Goal: Find specific page/section: Find specific page/section

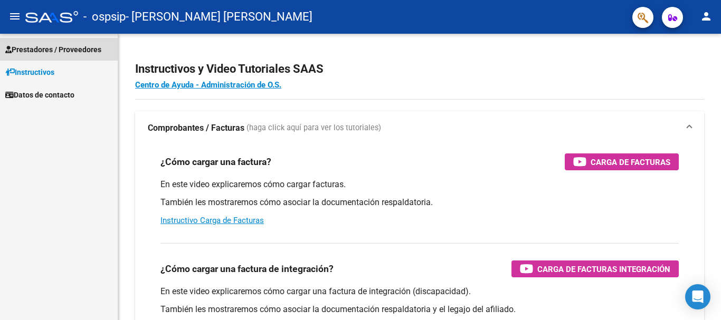
click at [31, 51] on span "Prestadores / Proveedores" at bounding box center [53, 50] width 96 height 12
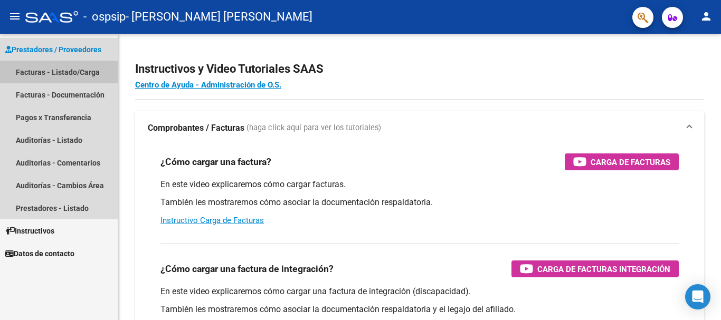
click at [43, 72] on link "Facturas - Listado/Carga" at bounding box center [59, 72] width 118 height 23
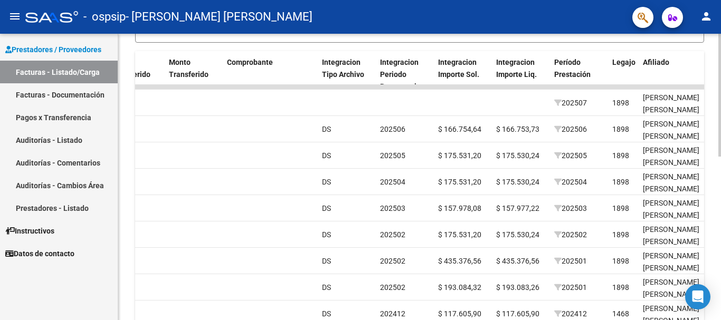
scroll to position [13, 0]
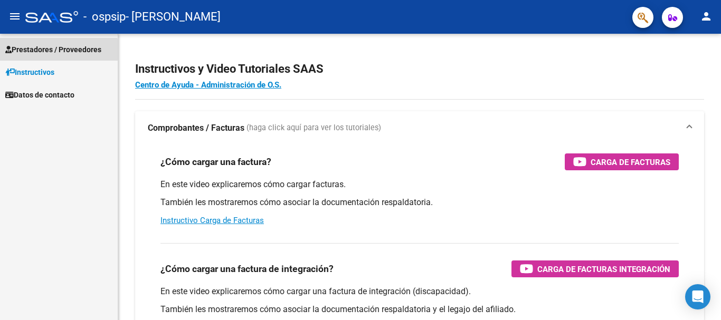
click at [36, 52] on span "Prestadores / Proveedores" at bounding box center [53, 50] width 96 height 12
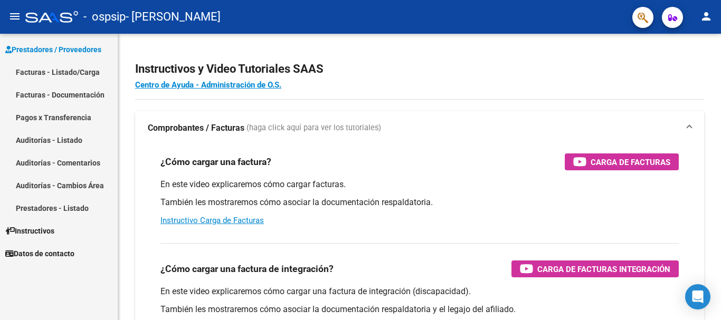
click at [62, 73] on link "Facturas - Listado/Carga" at bounding box center [59, 72] width 118 height 23
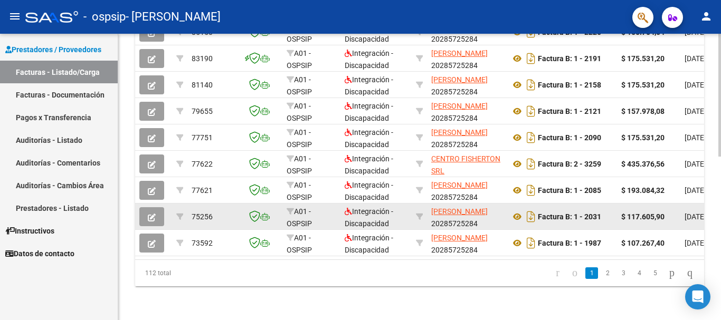
scroll to position [382, 0]
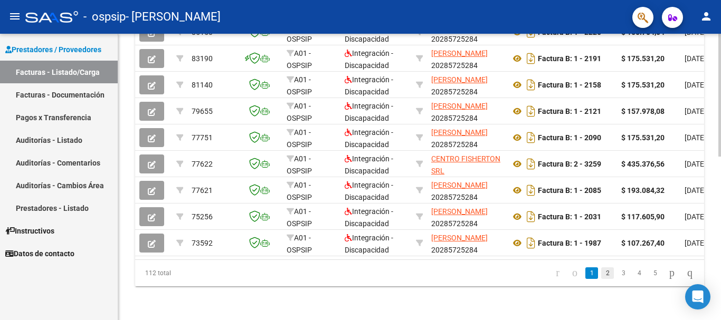
click at [601, 276] on link "2" at bounding box center [607, 273] width 13 height 12
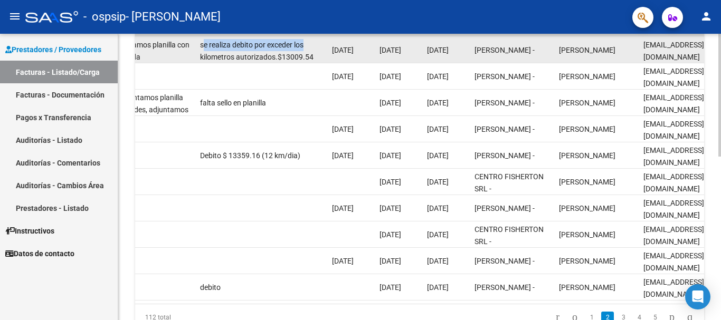
scroll to position [1, 0]
drag, startPoint x: 201, startPoint y: 45, endPoint x: 315, endPoint y: 55, distance: 114.9
click at [315, 55] on div "se realiza debito por exceder los kilometros autorizados.$13009.54" at bounding box center [261, 50] width 123 height 22
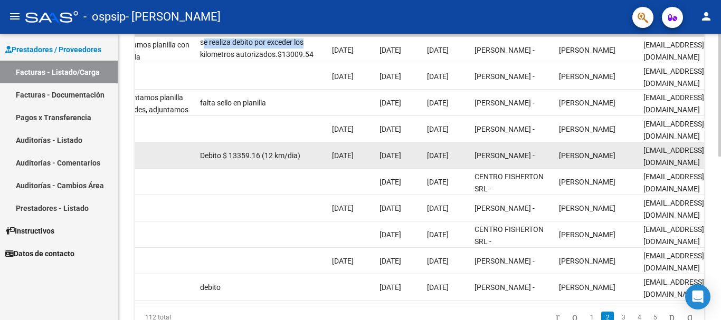
drag, startPoint x: 221, startPoint y: 155, endPoint x: 295, endPoint y: 157, distance: 74.4
click at [300, 157] on datatable-body-cell "Debito $ 13359.16 (12 km/dia)" at bounding box center [262, 155] width 132 height 26
